Goal: Task Accomplishment & Management: Manage account settings

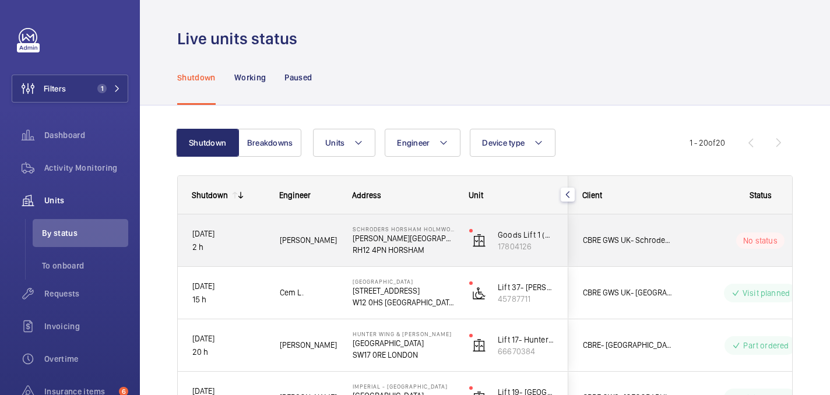
click at [267, 244] on div "[PERSON_NAME]" at bounding box center [302, 240] width 72 height 37
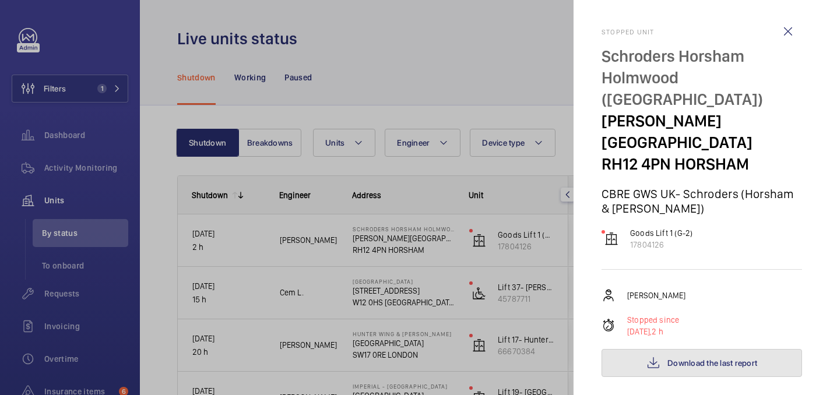
click at [676, 358] on span "Download the last report" at bounding box center [712, 362] width 90 height 9
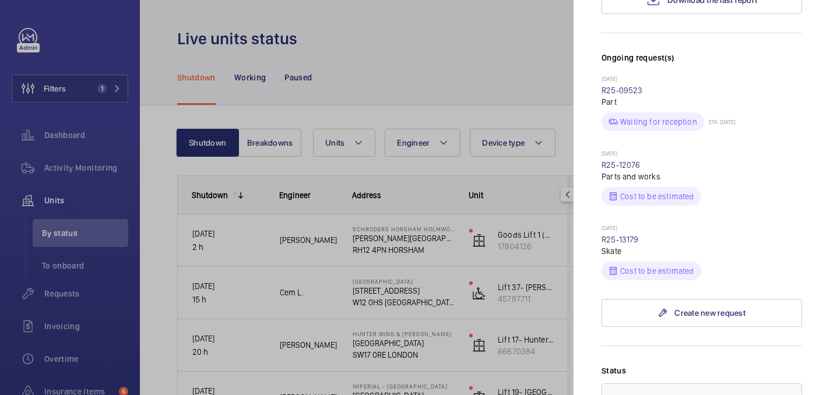
scroll to position [364, 0]
click at [612, 234] on link "R25-13179" at bounding box center [619, 238] width 37 height 9
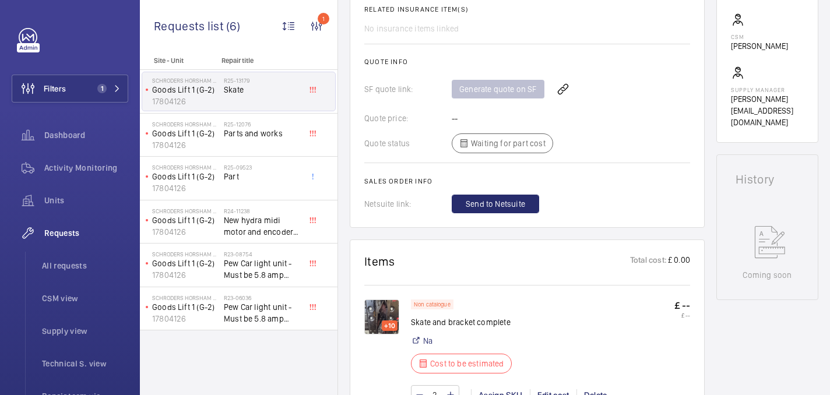
scroll to position [626, 0]
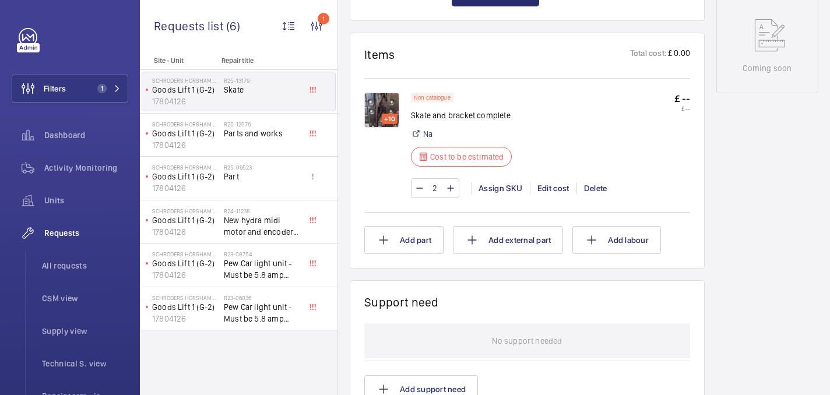
click at [393, 107] on img at bounding box center [381, 110] width 35 height 35
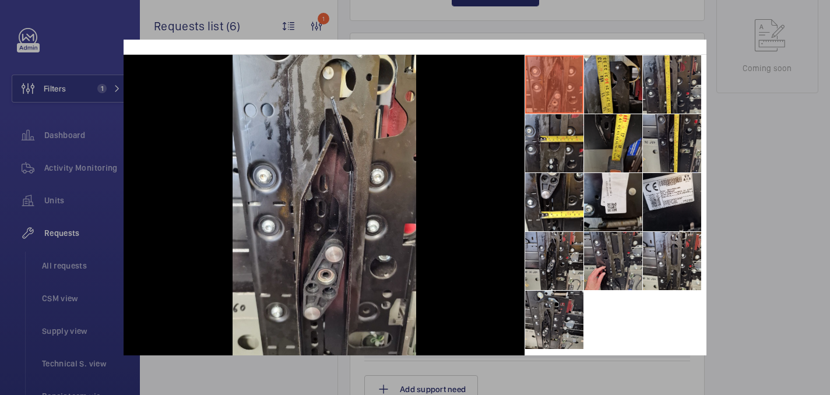
scroll to position [62, 0]
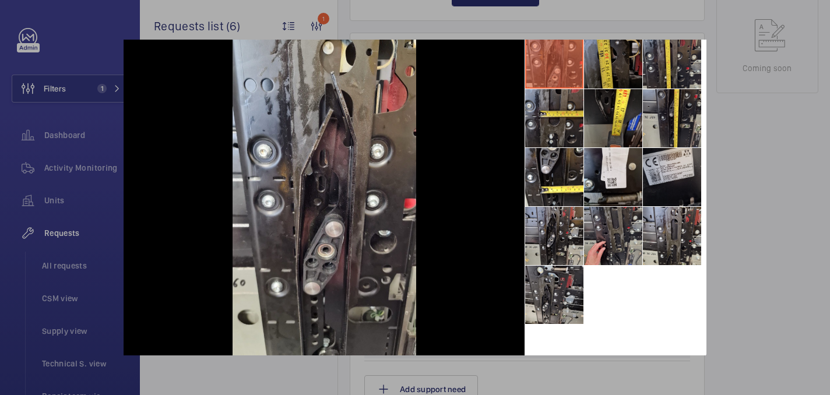
click at [685, 167] on li at bounding box center [672, 177] width 58 height 58
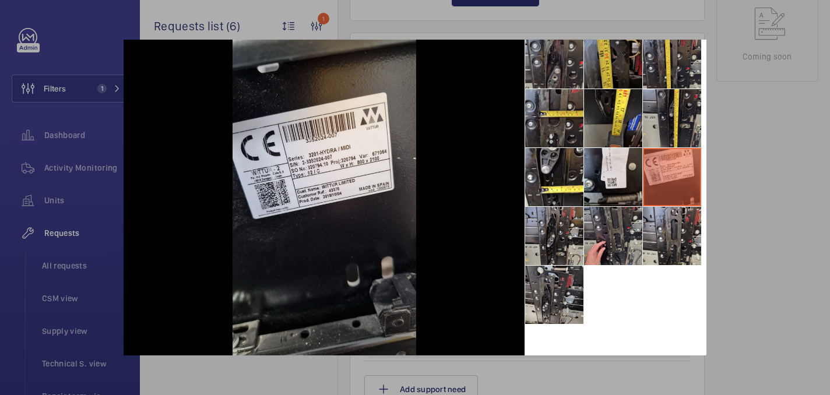
scroll to position [649, 0]
click at [546, 78] on li at bounding box center [554, 59] width 58 height 58
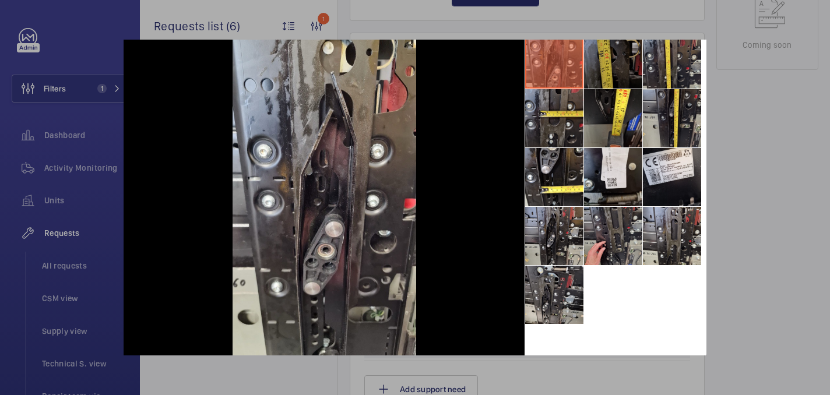
click at [602, 73] on li at bounding box center [613, 59] width 58 height 58
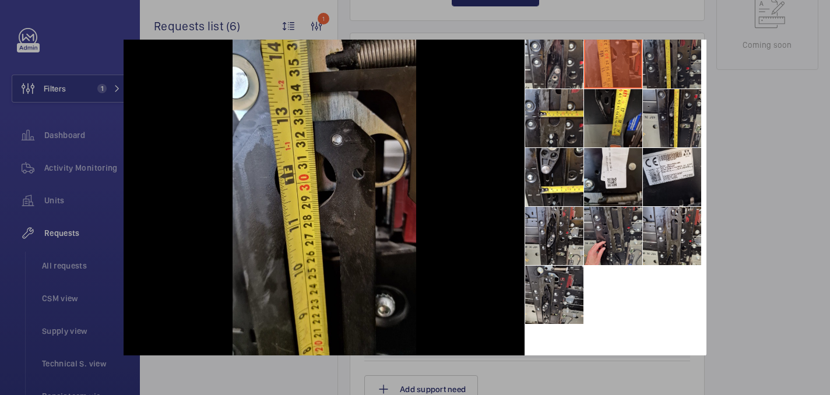
click at [671, 53] on li at bounding box center [672, 59] width 58 height 58
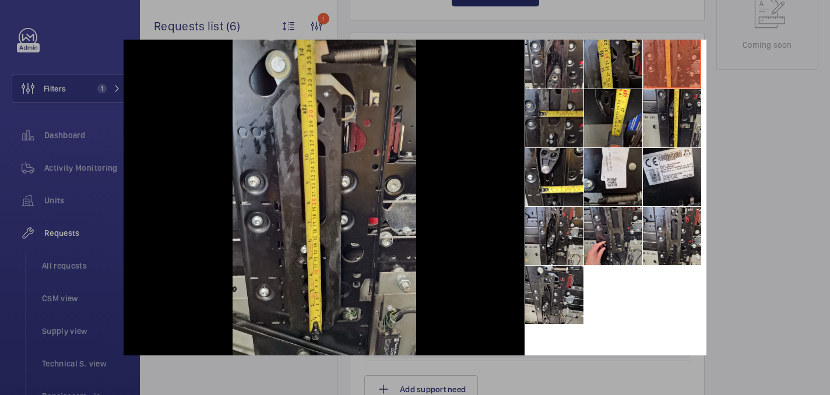
click at [561, 121] on li at bounding box center [554, 118] width 58 height 58
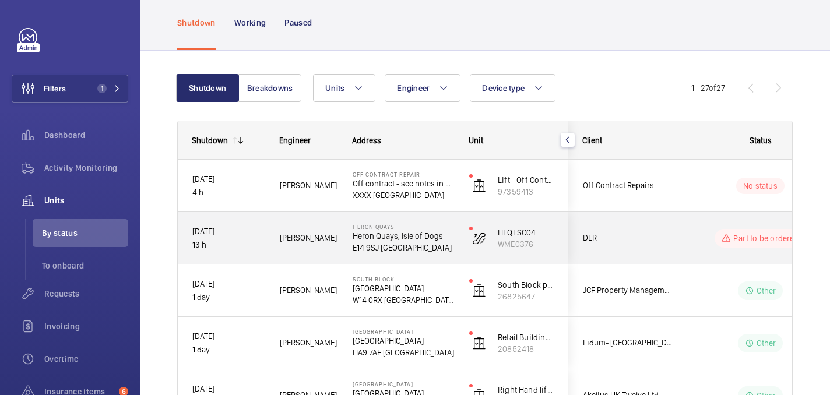
scroll to position [66, 0]
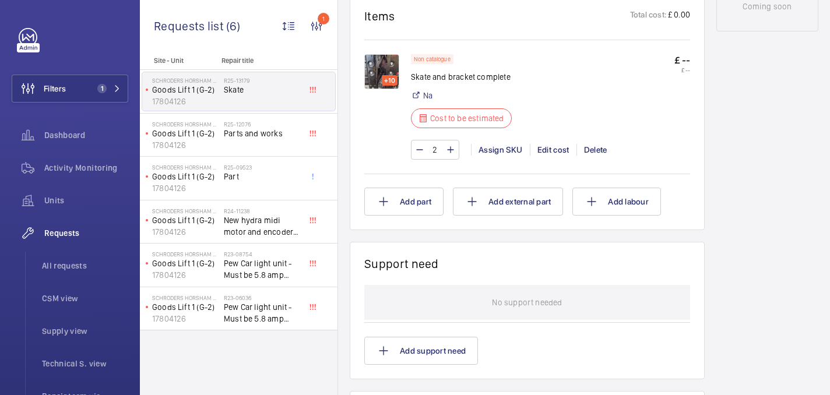
scroll to position [746, 0]
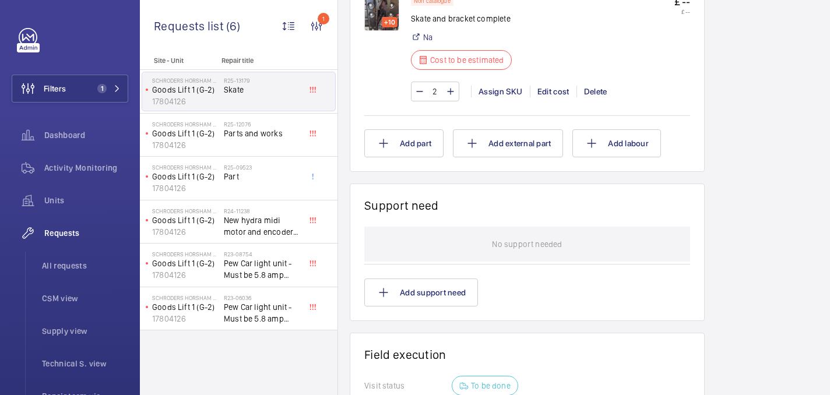
click at [387, 27] on div "+10" at bounding box center [390, 22] width 16 height 10
click at [382, 18] on div "+10" at bounding box center [390, 22] width 16 height 10
click at [384, 15] on img at bounding box center [381, 13] width 35 height 35
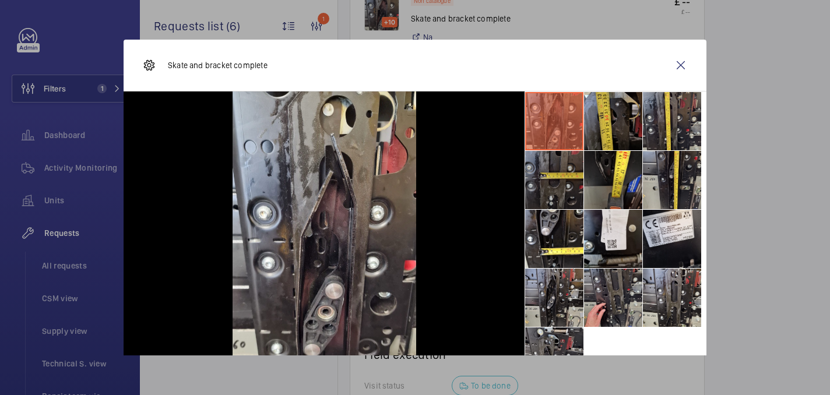
click at [555, 200] on li at bounding box center [554, 180] width 58 height 58
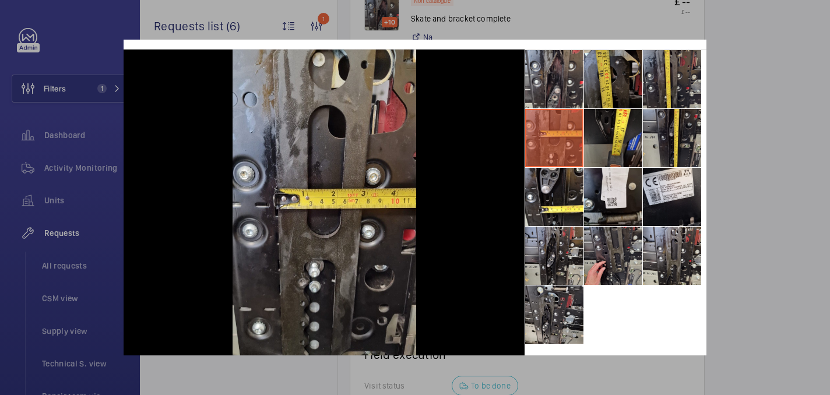
scroll to position [62, 0]
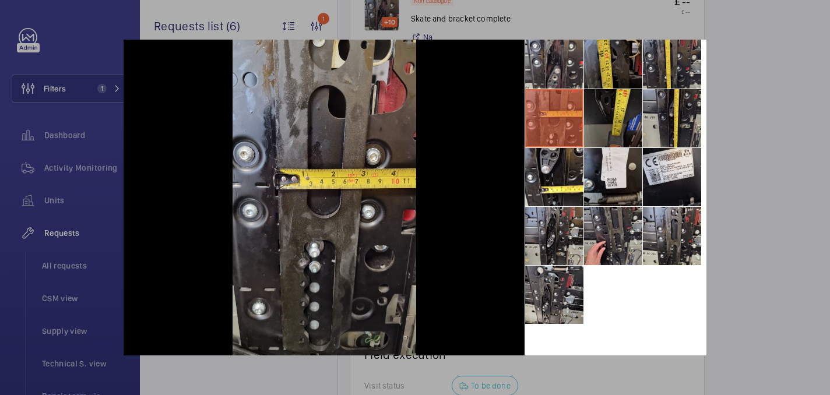
click at [618, 96] on li at bounding box center [613, 118] width 58 height 58
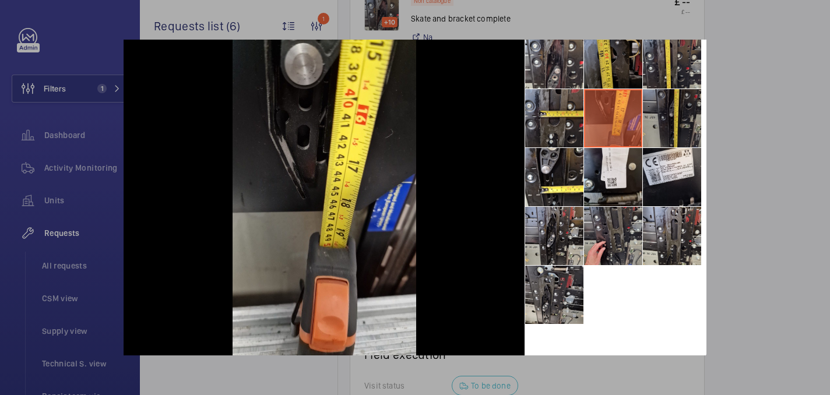
click at [667, 123] on li at bounding box center [672, 118] width 58 height 58
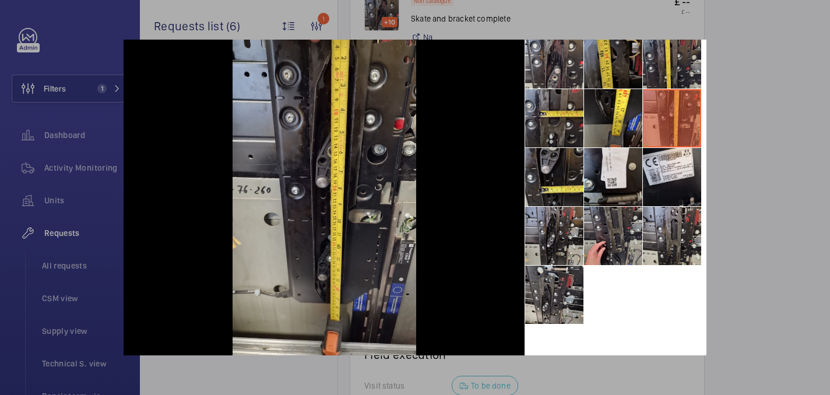
click at [544, 182] on li at bounding box center [554, 177] width 58 height 58
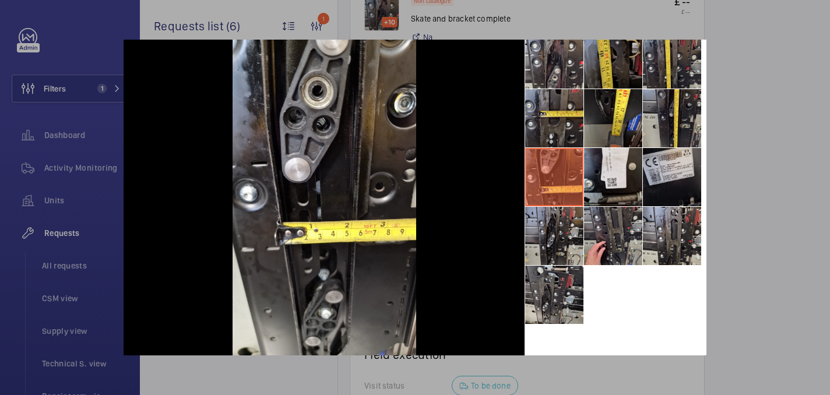
click at [667, 184] on li at bounding box center [672, 177] width 58 height 58
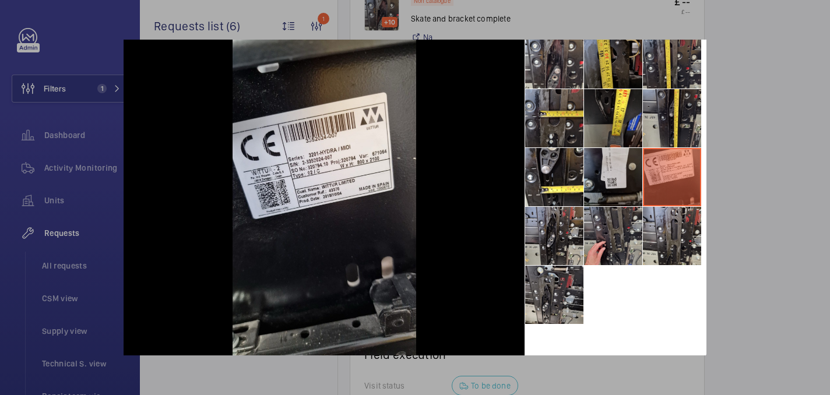
click at [605, 186] on li at bounding box center [613, 177] width 58 height 58
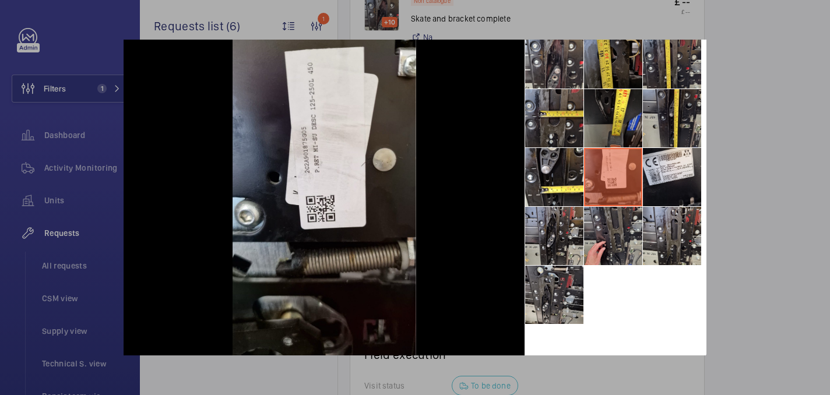
click at [765, 206] on div at bounding box center [415, 197] width 830 height 395
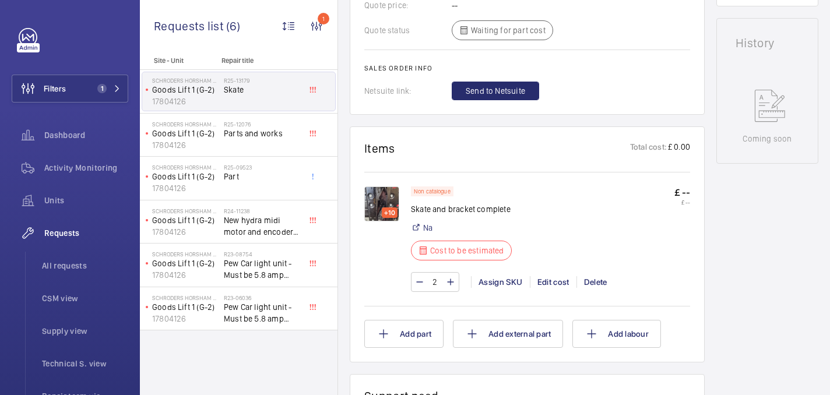
scroll to position [318, 0]
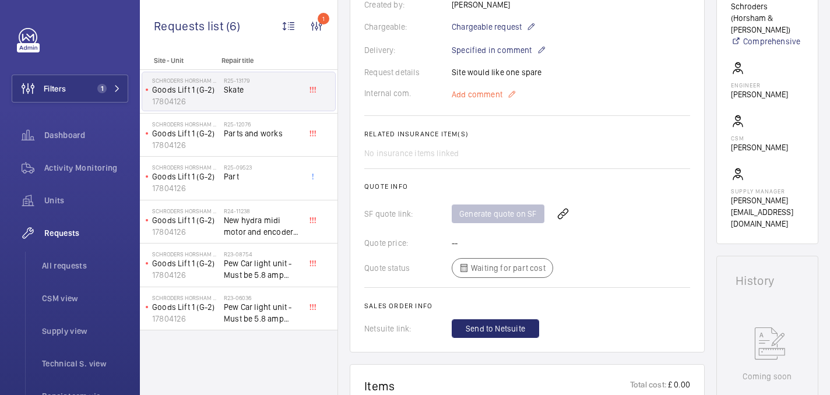
click at [473, 96] on span "Add comment" at bounding box center [477, 95] width 51 height 12
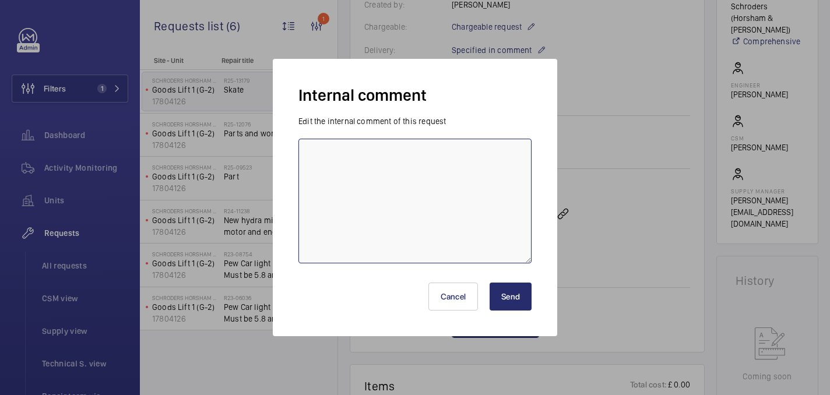
click at [394, 171] on textarea at bounding box center [414, 201] width 233 height 125
type textarea "sent to supplier - 02/10 india"
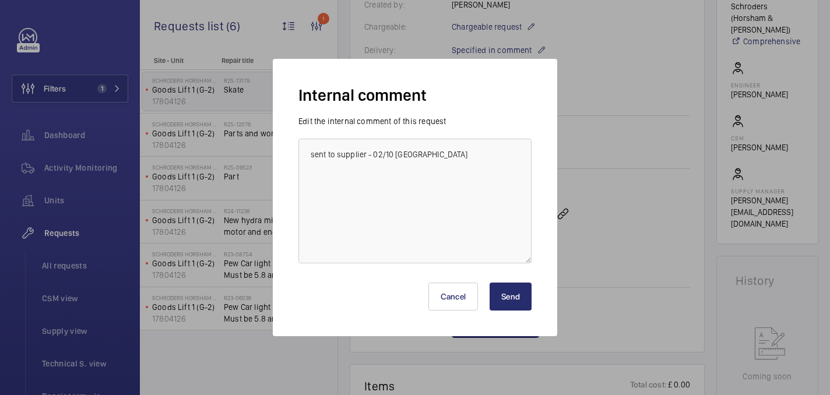
click at [523, 315] on div "Cancel Send" at bounding box center [414, 292] width 233 height 56
click at [516, 303] on button "Send" at bounding box center [510, 297] width 42 height 28
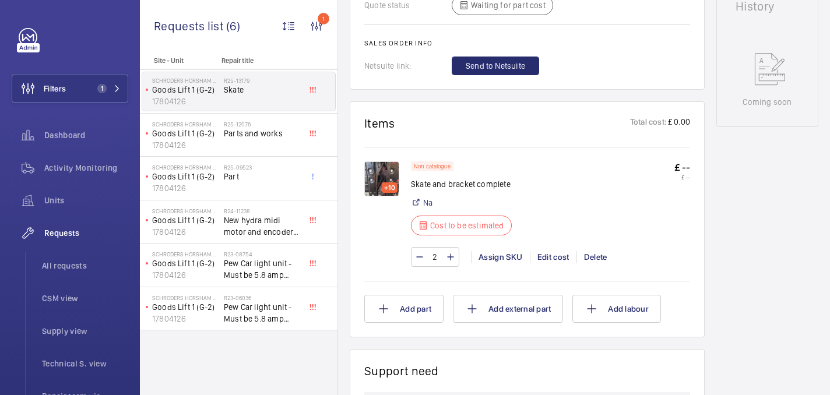
scroll to position [0, 0]
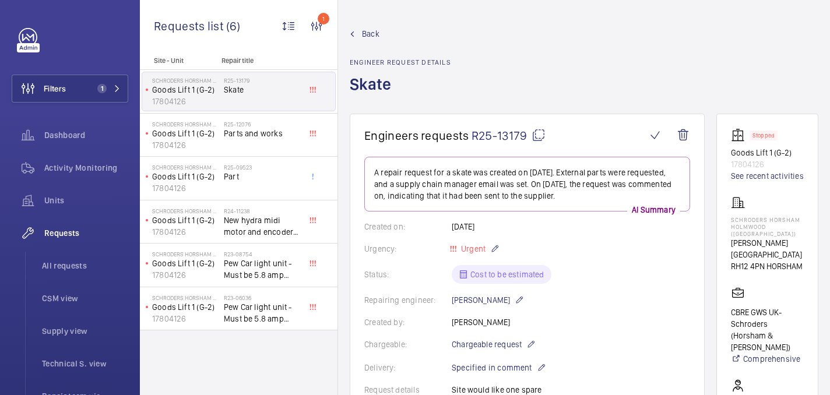
click at [535, 136] on mat-icon at bounding box center [538, 135] width 14 height 14
drag, startPoint x: 726, startPoint y: 219, endPoint x: 787, endPoint y: 230, distance: 62.2
click at [787, 230] on wm-front-card "Stopped Goods Lift 1 (G-2) 17804126 See recent activities Schroders Horsham Hol…" at bounding box center [767, 338] width 102 height 448
click at [787, 230] on p "Schroders Horsham Holmwood ([GEOGRAPHIC_DATA])" at bounding box center [767, 226] width 73 height 21
drag, startPoint x: 765, startPoint y: 228, endPoint x: 725, endPoint y: 216, distance: 41.9
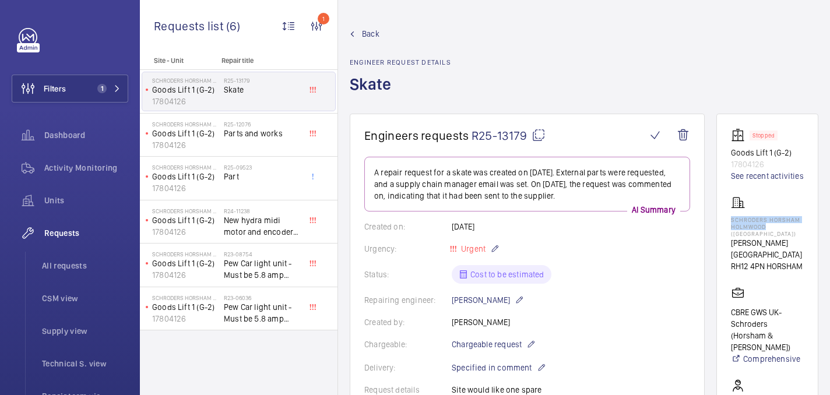
click at [725, 216] on wm-front-card "Stopped Goods Lift 1 (G-2) 17804126 See recent activities Schroders Horsham Hol…" at bounding box center [767, 338] width 102 height 448
copy p "Schroders Horsham Holmwood"
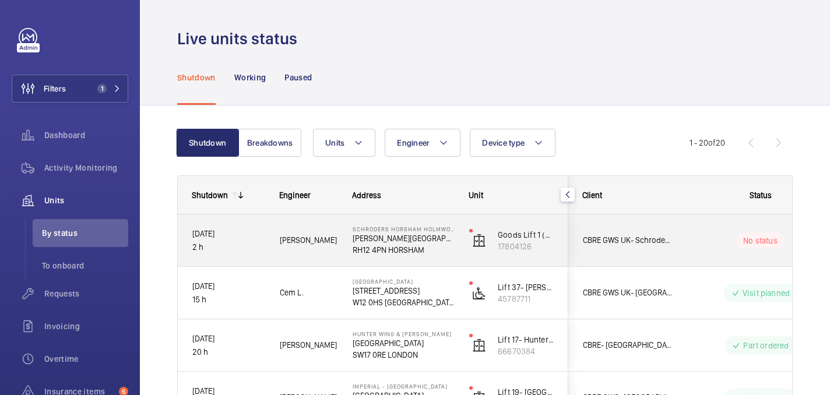
click at [689, 242] on wm-front-pills-cell "No status" at bounding box center [760, 240] width 145 height 16
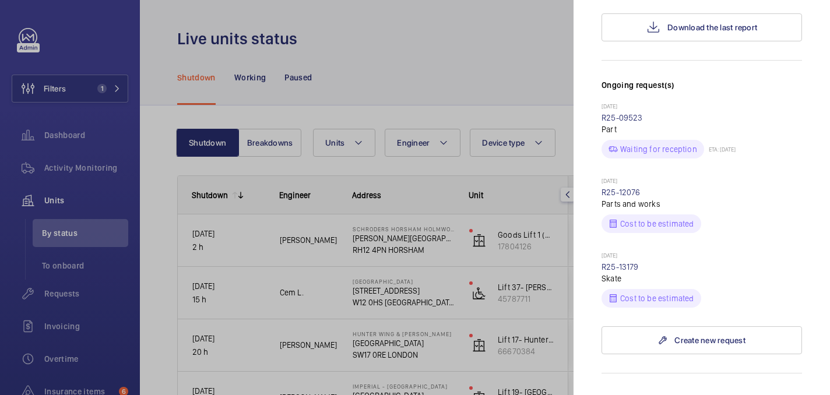
scroll to position [467, 0]
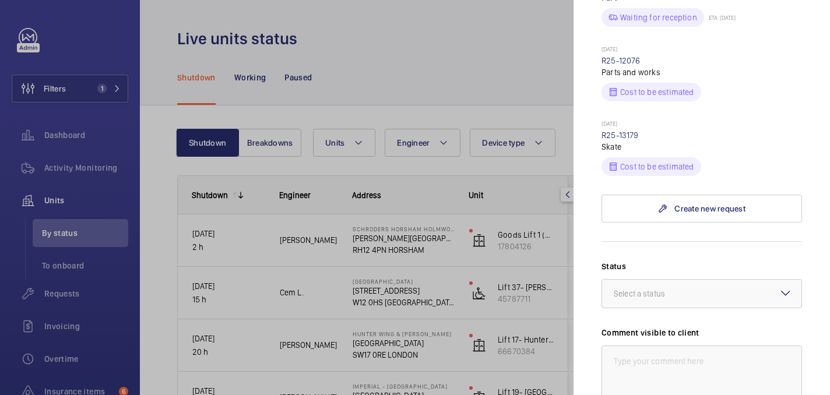
click at [676, 260] on wm-front-input-dropdown "Status Select a status" at bounding box center [701, 284] width 200 height 48
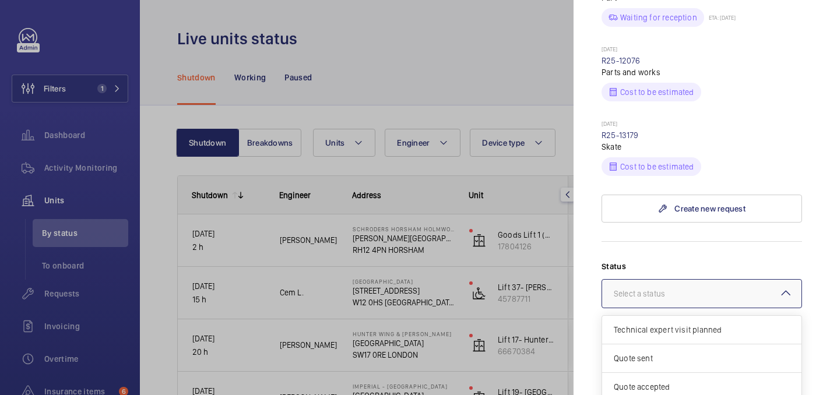
click at [676, 288] on div "Select a status" at bounding box center [654, 294] width 80 height 12
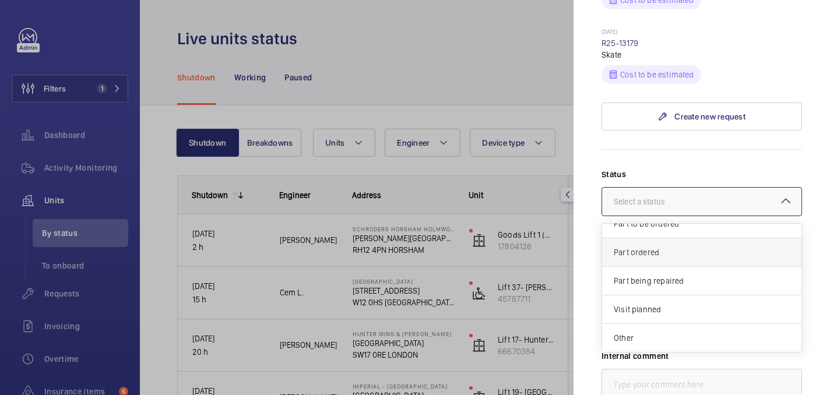
scroll to position [72, 0]
click at [639, 246] on span "Part to be ordered" at bounding box center [702, 252] width 176 height 12
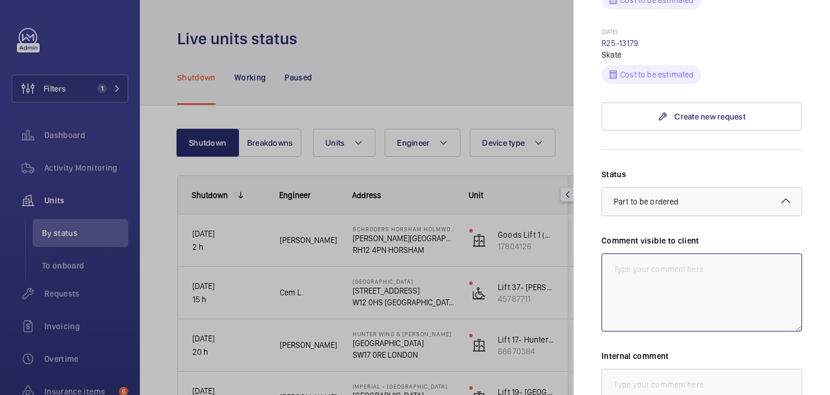
click at [624, 253] on textarea at bounding box center [701, 292] width 200 height 78
type textarea "w"
click at [653, 265] on textarea at bounding box center [701, 292] width 200 height 78
click at [639, 253] on textarea "WM ACTION: Sourcing part, ETA TBC. 02/10" at bounding box center [701, 292] width 200 height 78
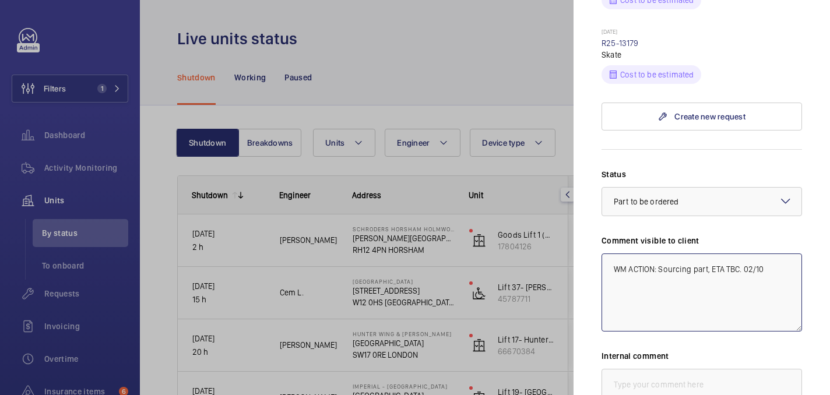
click at [639, 253] on textarea "WM ACTION: Sourcing part, ETA TBC. 02/10" at bounding box center [701, 292] width 200 height 78
type textarea "WM ACTION: Sourcing part, ETA TBC. 02/10"
paste textarea "WM ACTION: Sourcing part, ETA TBC. 02/10"
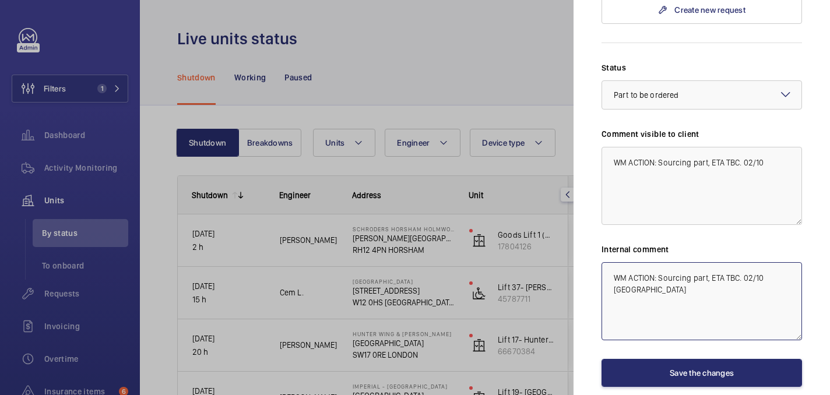
scroll to position [702, 0]
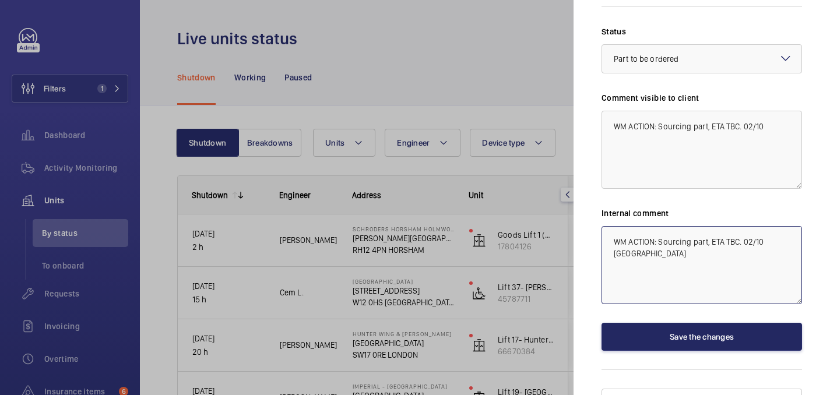
type textarea "WM ACTION: Sourcing part, ETA TBC. 02/10 india"
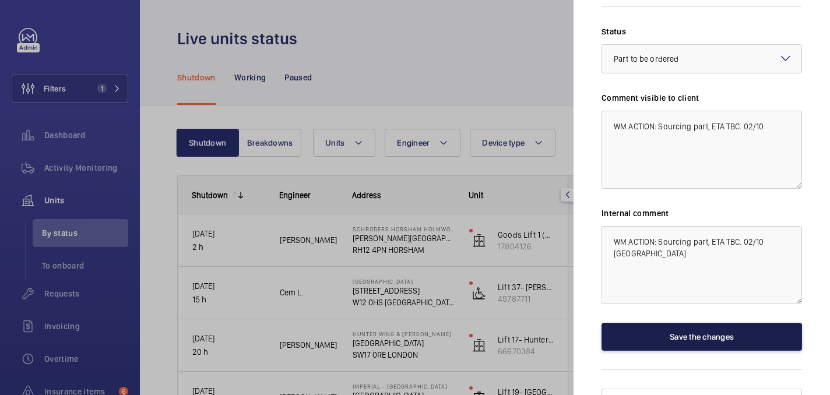
click at [683, 323] on button "Save the changes" at bounding box center [701, 337] width 200 height 28
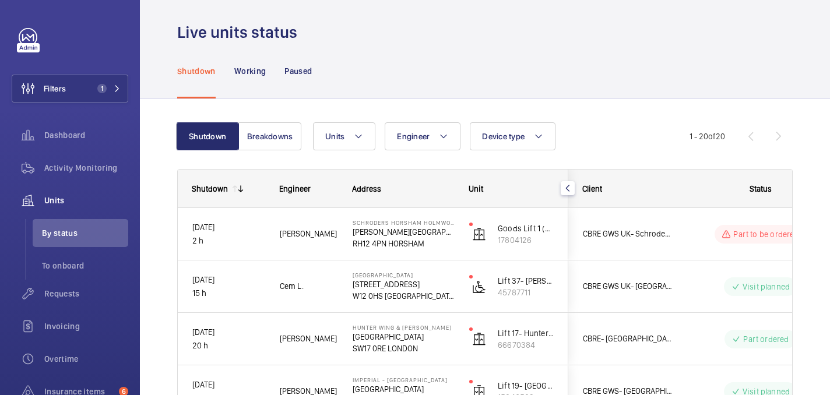
scroll to position [0, 0]
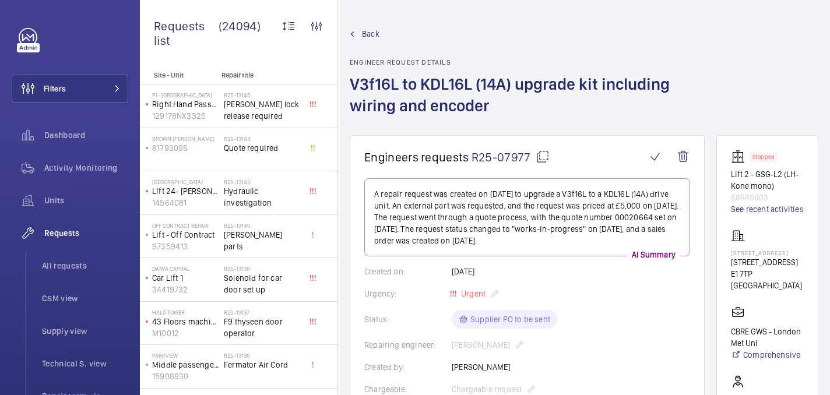
scroll to position [191, 0]
